Goal: Information Seeking & Learning: Learn about a topic

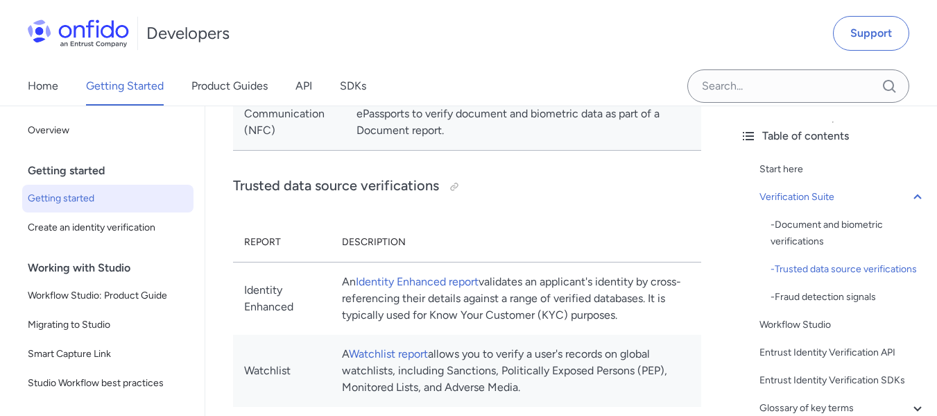
scroll to position [1514, 0]
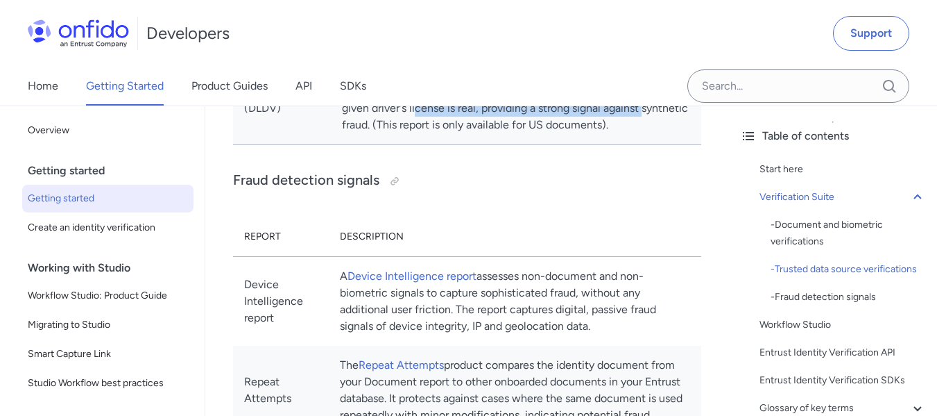
drag, startPoint x: 523, startPoint y: 190, endPoint x: 489, endPoint y: 206, distance: 37.6
click at [489, 145] on td "A DLDV report verifies the authenticity of an end user's document by comparing …" at bounding box center [516, 83] width 371 height 123
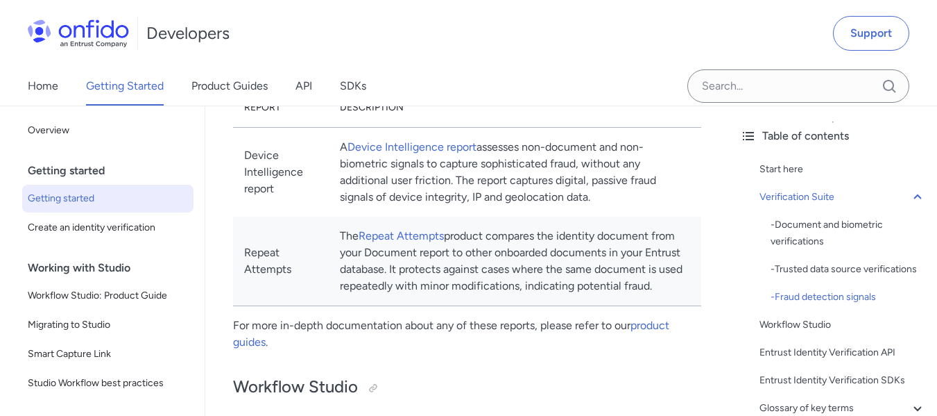
scroll to position [1577, 0]
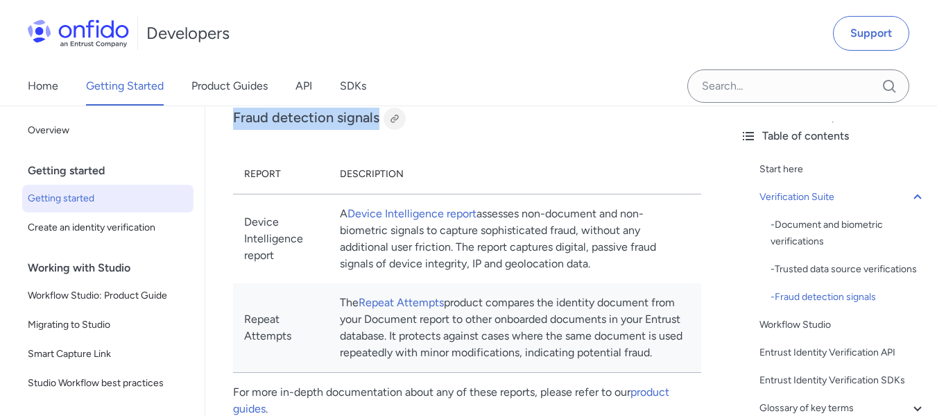
drag, startPoint x: 228, startPoint y: 216, endPoint x: 386, endPoint y: 212, distance: 157.6
click at [397, 130] on div at bounding box center [395, 119] width 22 height 22
